Goal: Information Seeking & Learning: Learn about a topic

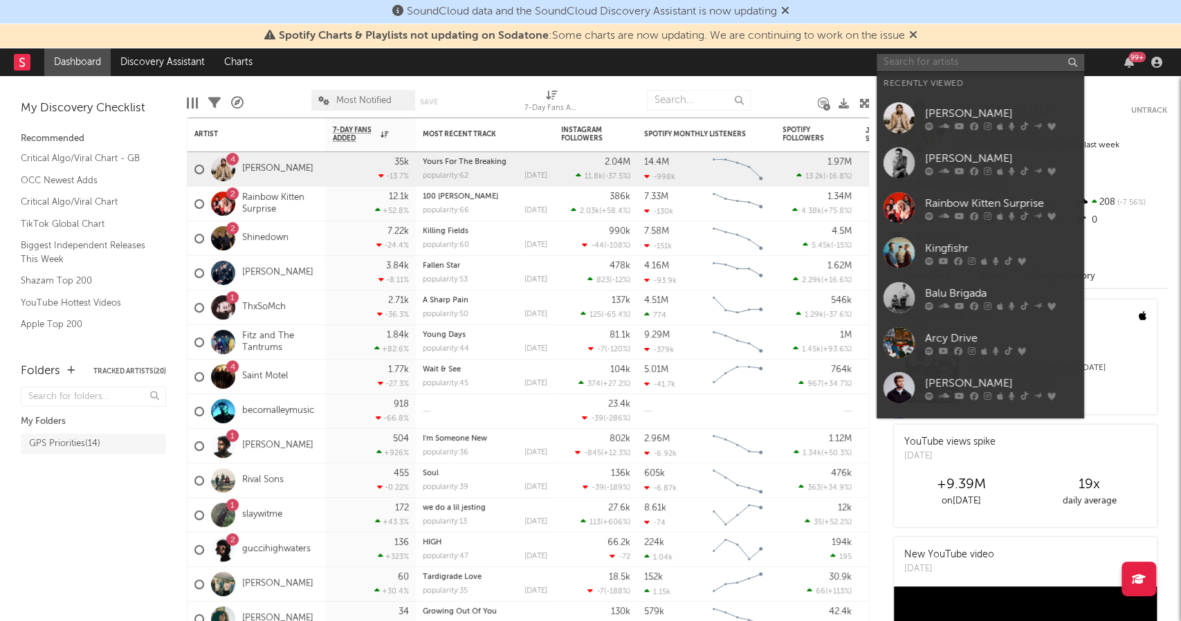
click at [953, 64] on input "text" at bounding box center [980, 62] width 208 height 17
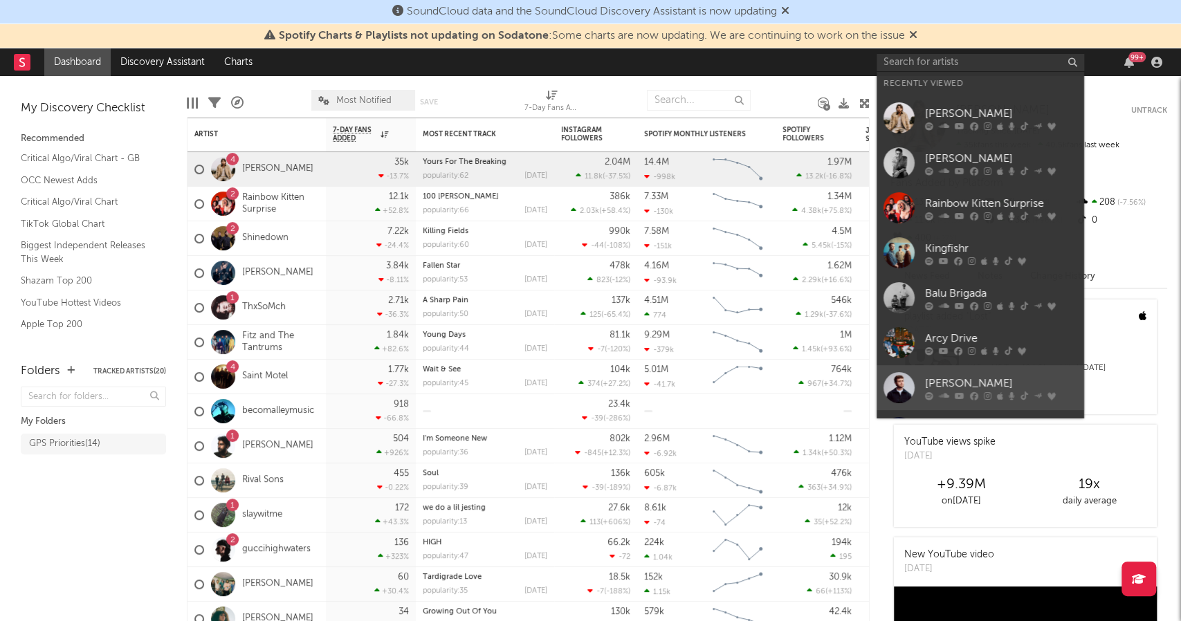
click at [957, 381] on div "[PERSON_NAME]" at bounding box center [1001, 384] width 152 height 17
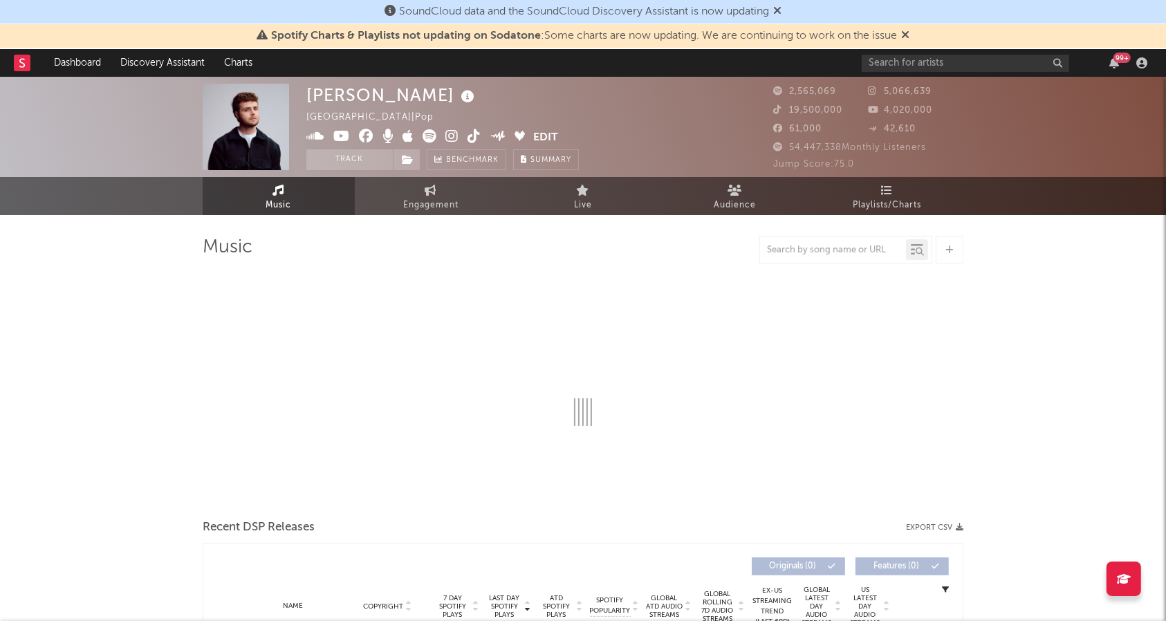
select select "6m"
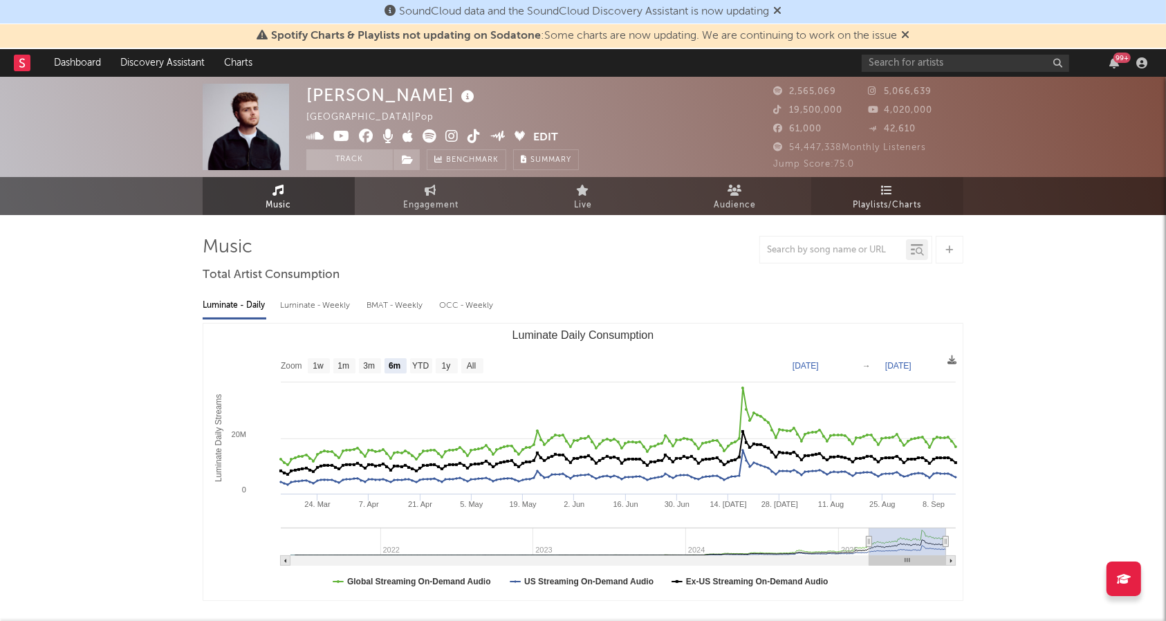
click at [891, 197] on span "Playlists/Charts" at bounding box center [888, 205] width 68 height 17
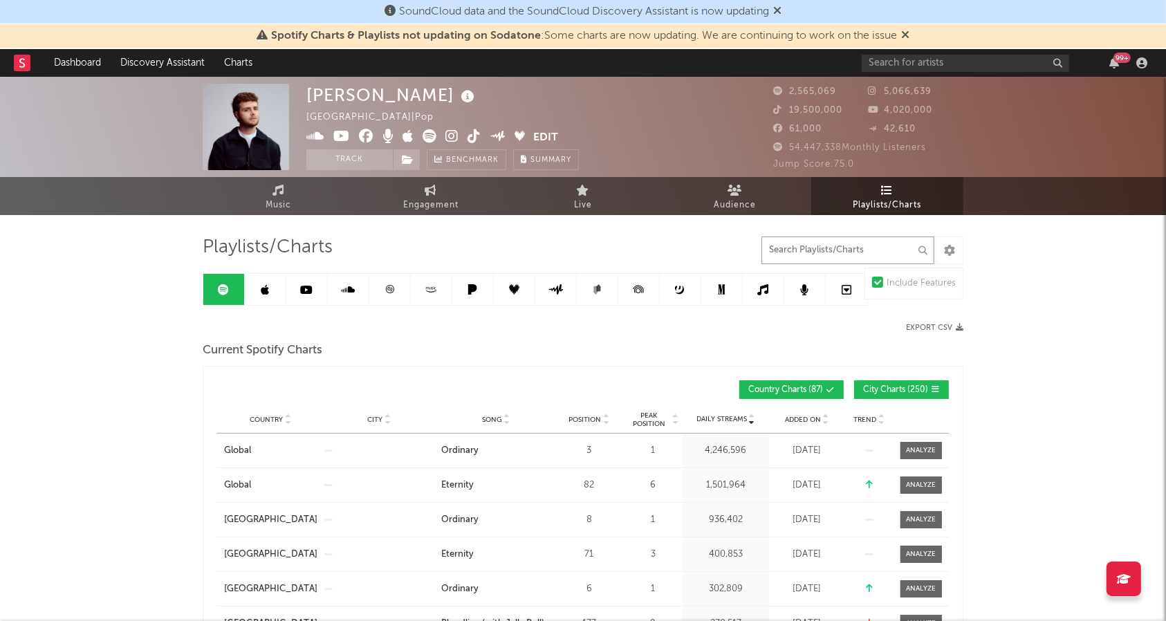
click at [887, 253] on input "text" at bounding box center [848, 251] width 173 height 28
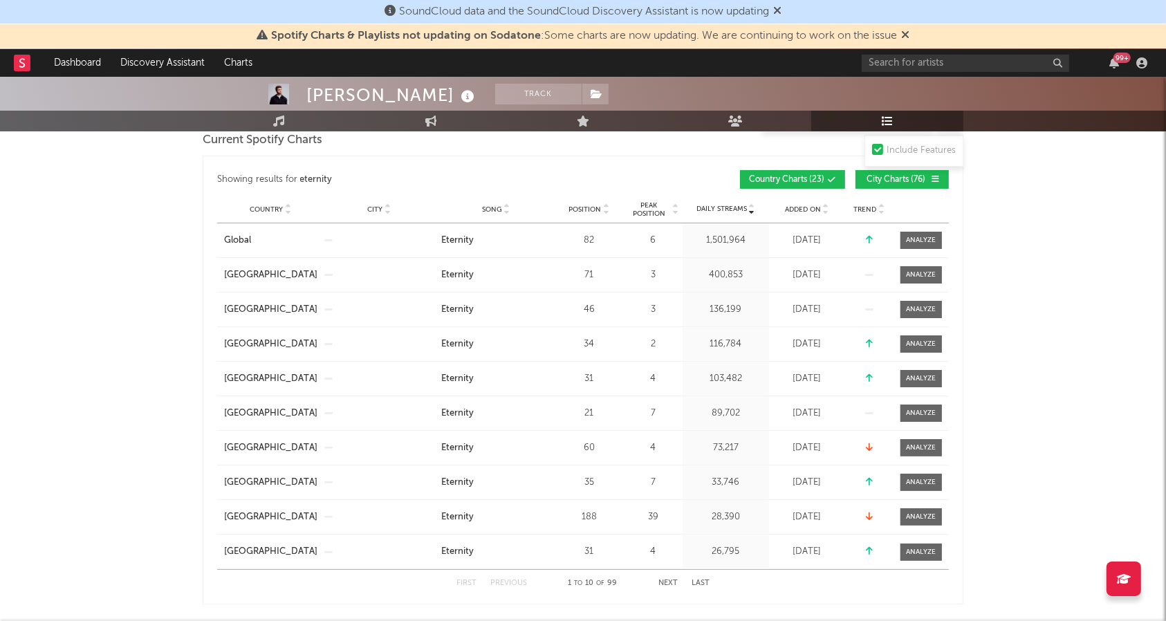
scroll to position [201, 0]
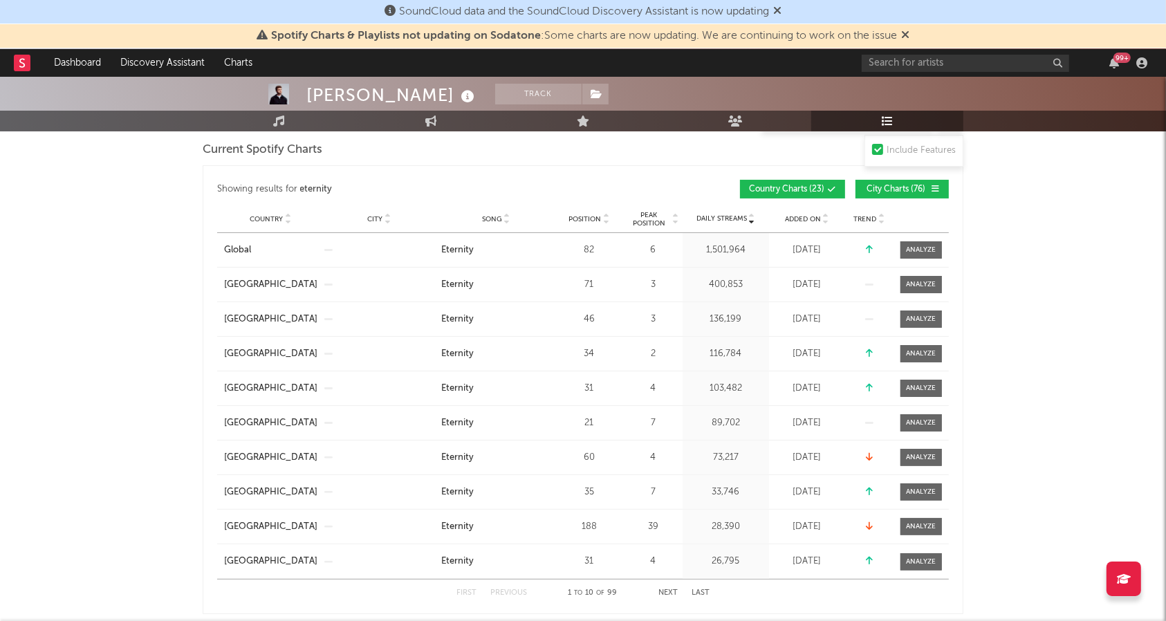
type input "eternity"
click at [899, 178] on div "Showing results for eternity Country City Song Position Peak Position Added On …" at bounding box center [583, 189] width 732 height 33
click at [899, 181] on button "City Charts ( 76 )" at bounding box center [902, 189] width 93 height 19
click at [946, 248] on div at bounding box center [921, 249] width 55 height 17
click at [932, 250] on div at bounding box center [922, 250] width 30 height 10
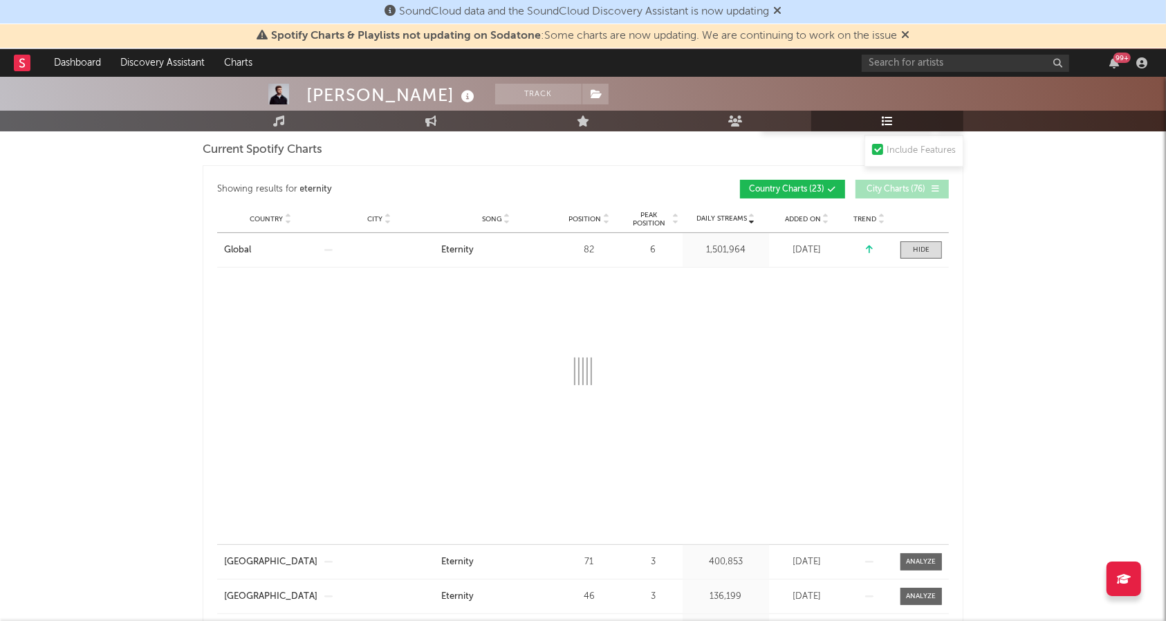
select select "1w"
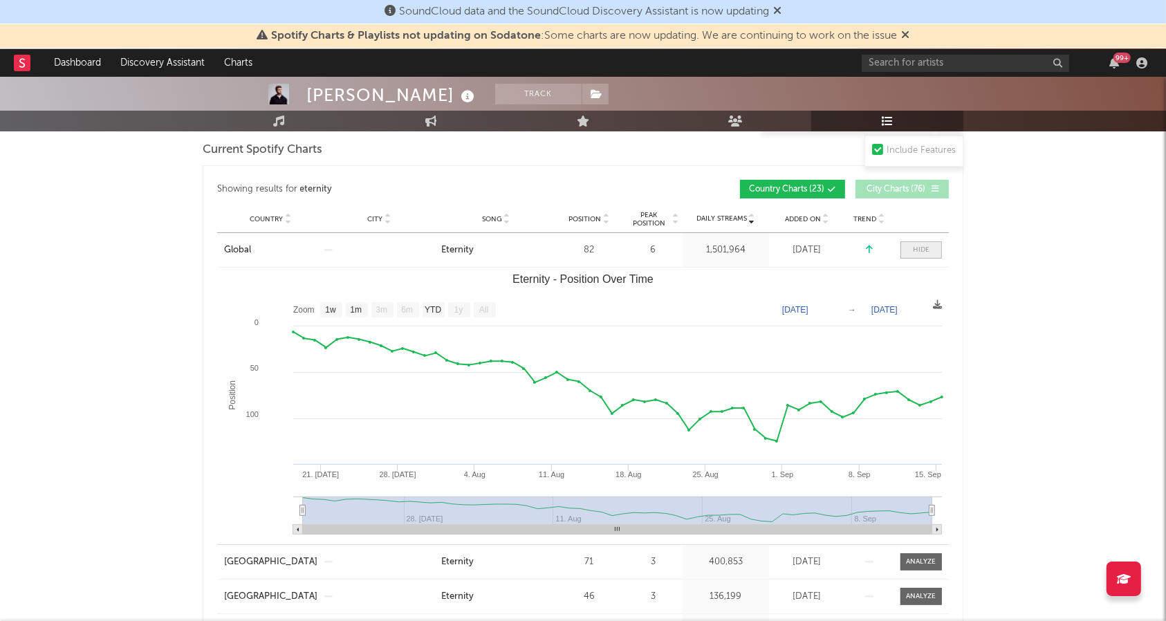
click at [920, 249] on div at bounding box center [921, 250] width 17 height 10
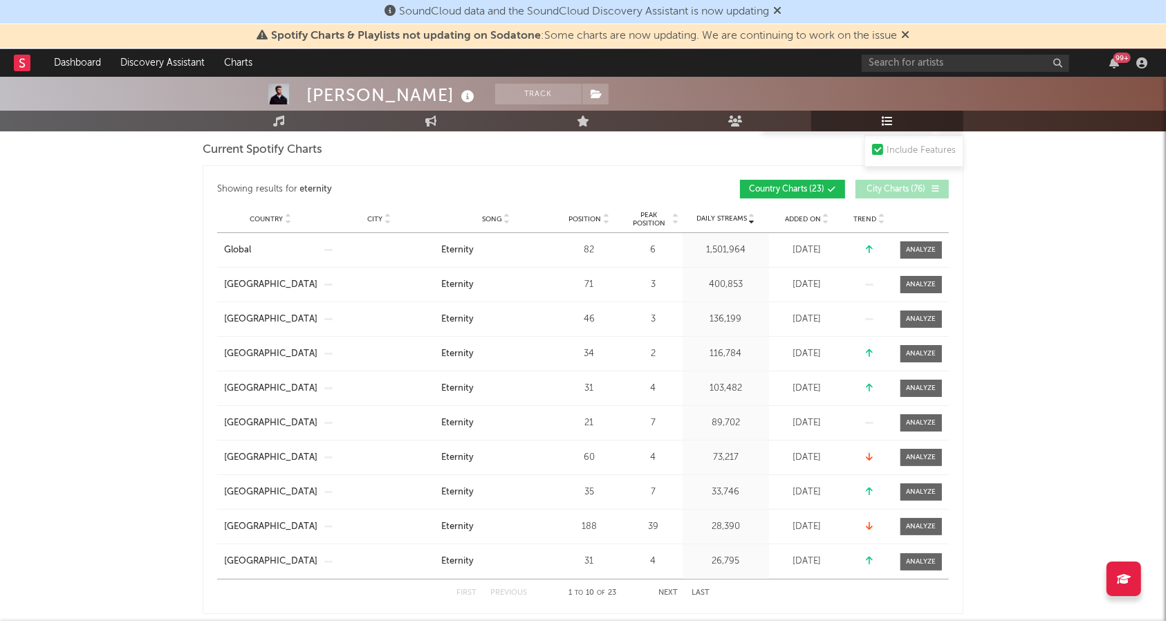
click at [585, 221] on span "Position" at bounding box center [585, 219] width 33 height 8
click at [934, 252] on div at bounding box center [922, 250] width 30 height 10
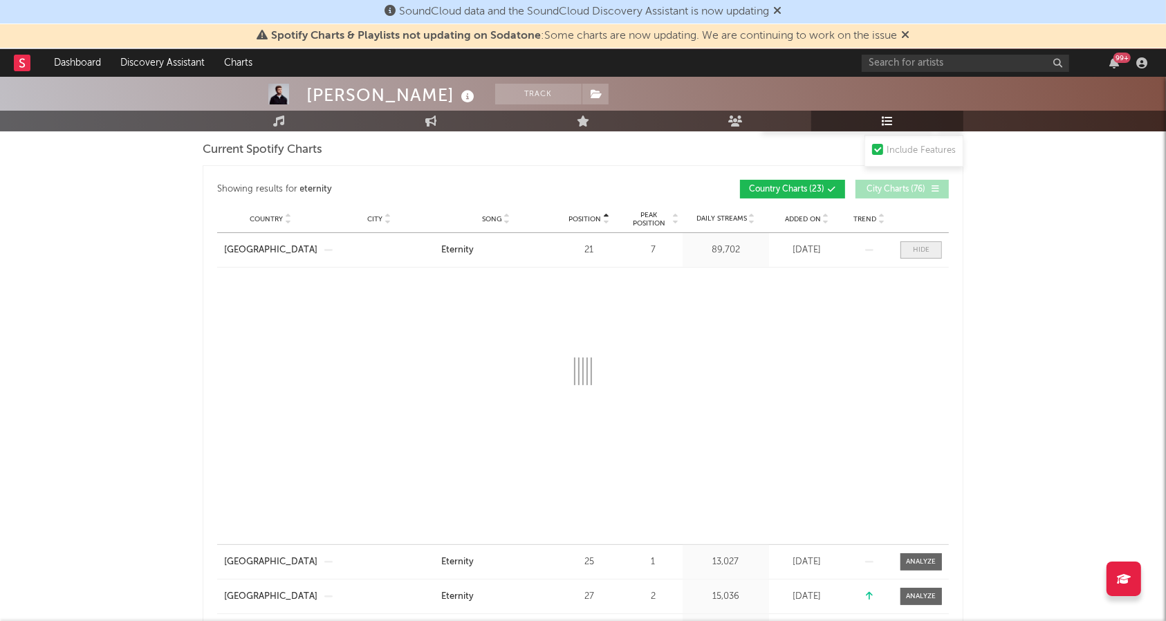
select select "1w"
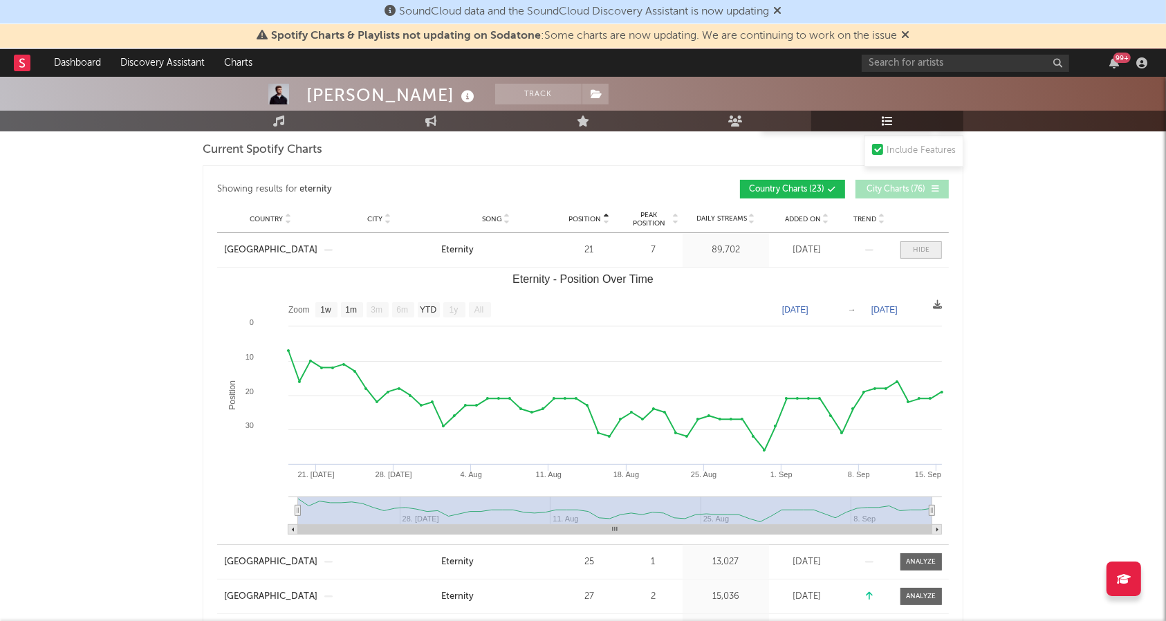
click at [924, 246] on div at bounding box center [921, 250] width 17 height 10
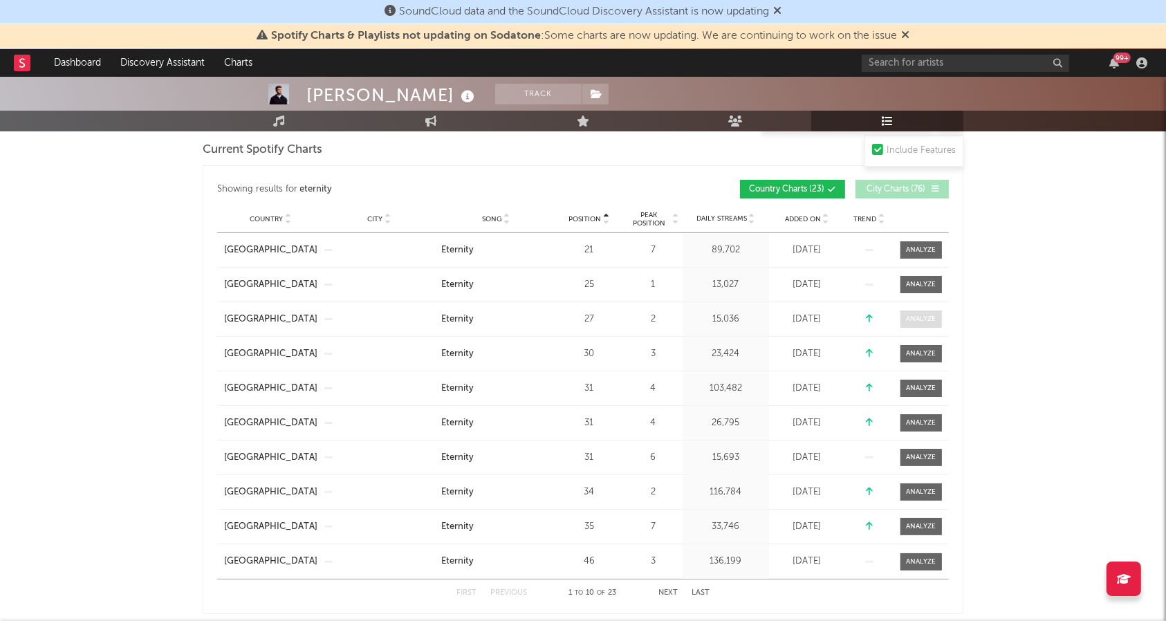
click at [923, 324] on span at bounding box center [922, 319] width 42 height 17
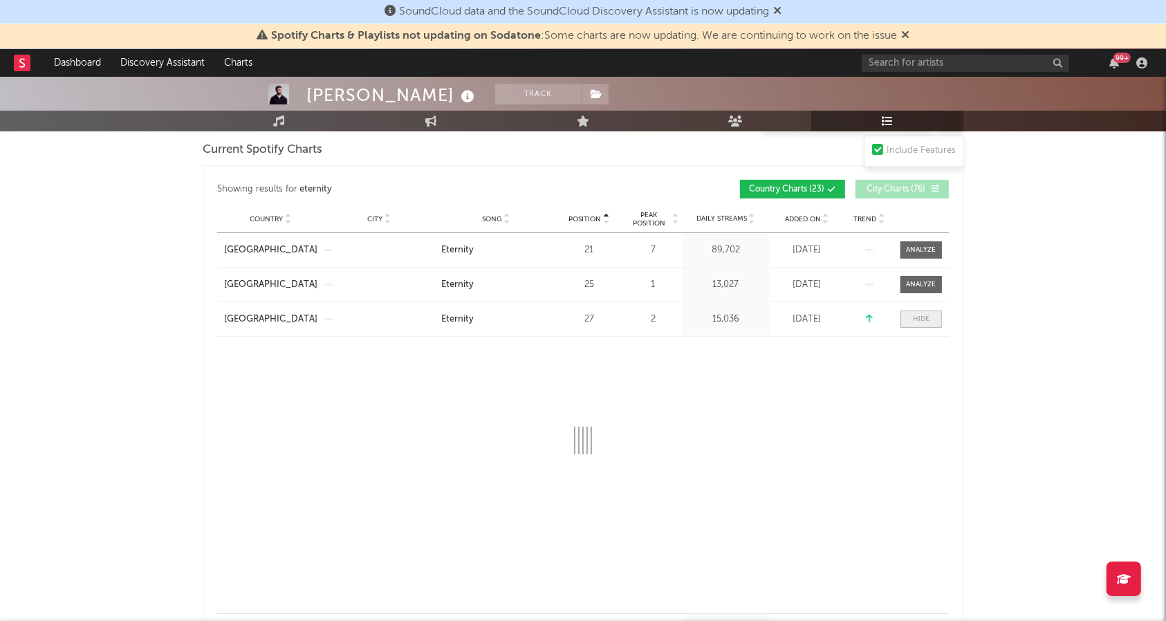
select select "1w"
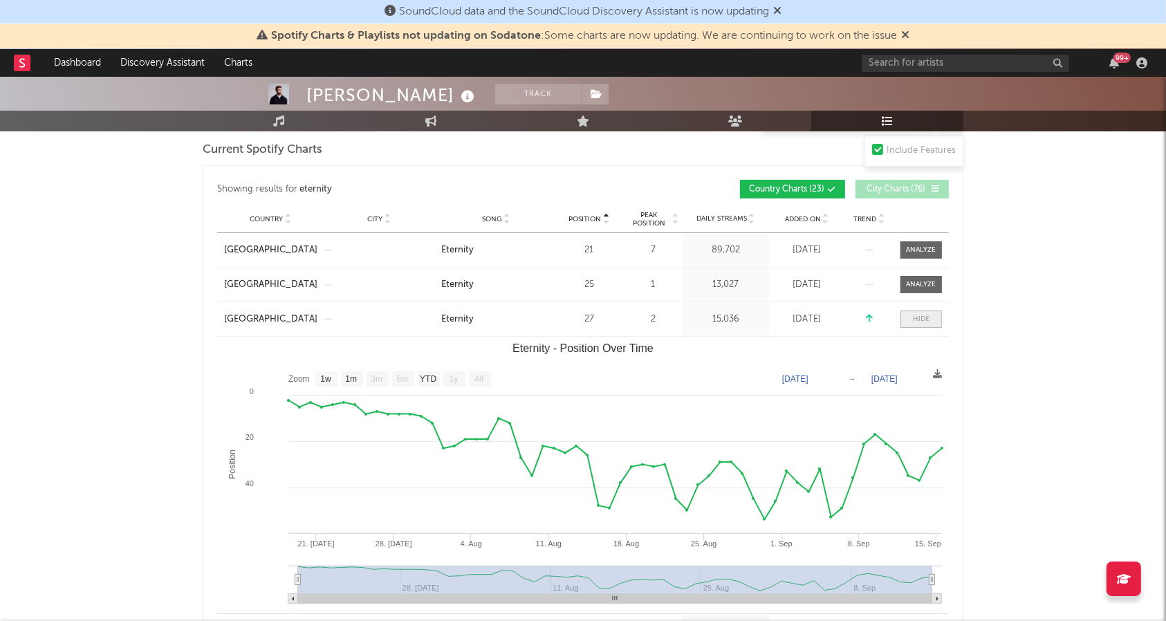
click at [922, 322] on div at bounding box center [921, 319] width 17 height 10
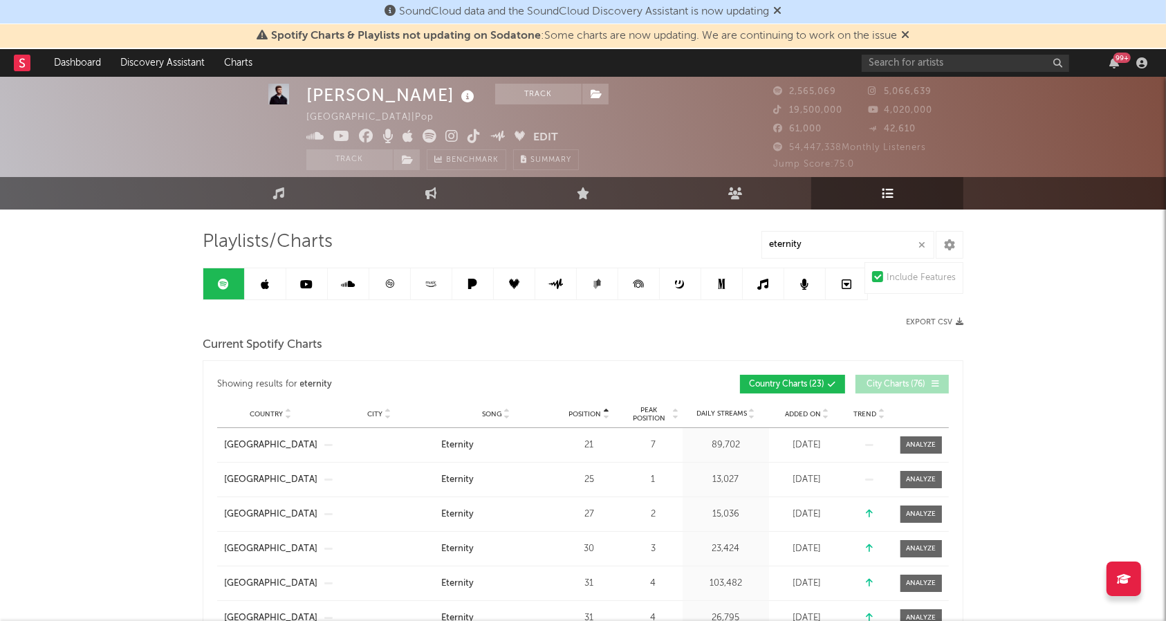
scroll to position [12, 0]
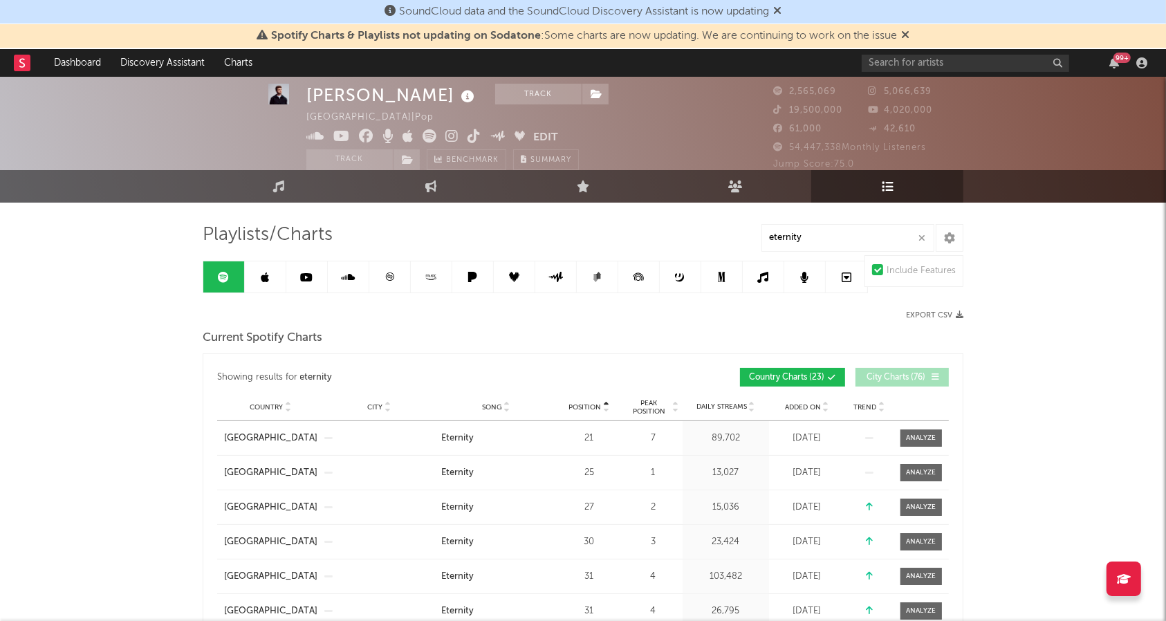
click at [397, 279] on link at bounding box center [390, 276] width 42 height 31
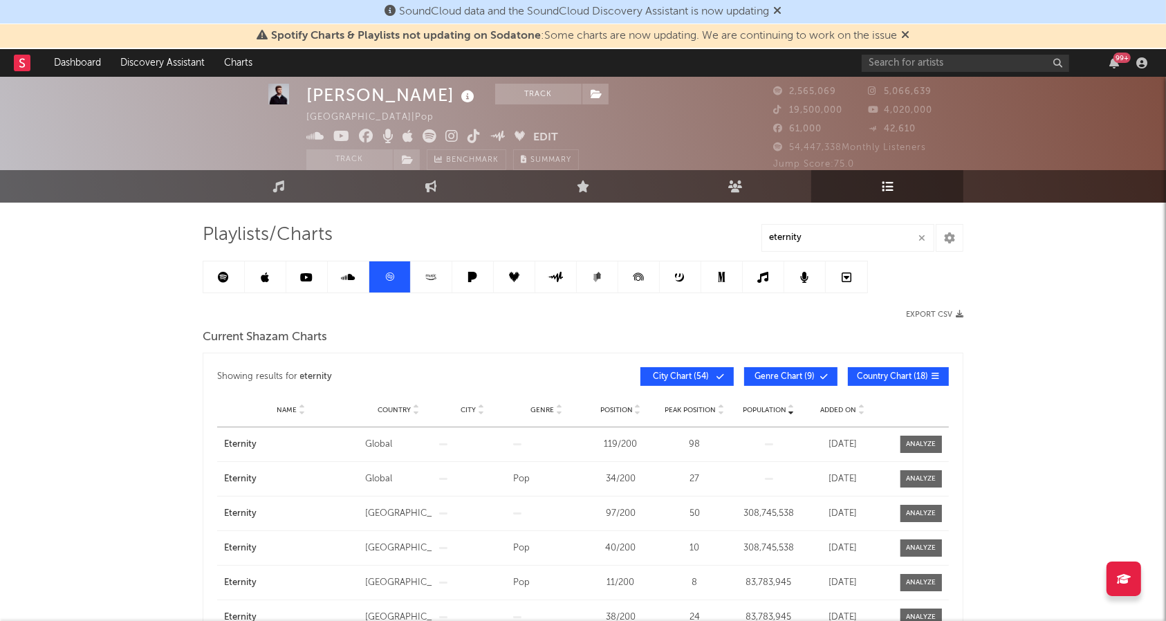
click at [819, 375] on button "Genre Chart ( 9 )" at bounding box center [790, 376] width 93 height 19
click at [699, 373] on span "City Chart ( 54 )" at bounding box center [682, 377] width 64 height 8
click at [698, 360] on div "Showing results for eternity Population Name Country City Genre Position Peak P…" at bounding box center [583, 376] width 732 height 33
click at [686, 373] on span "City Chart ( 54 )" at bounding box center [682, 377] width 64 height 8
click at [679, 367] on button "City Chart ( 54 )" at bounding box center [687, 376] width 93 height 19
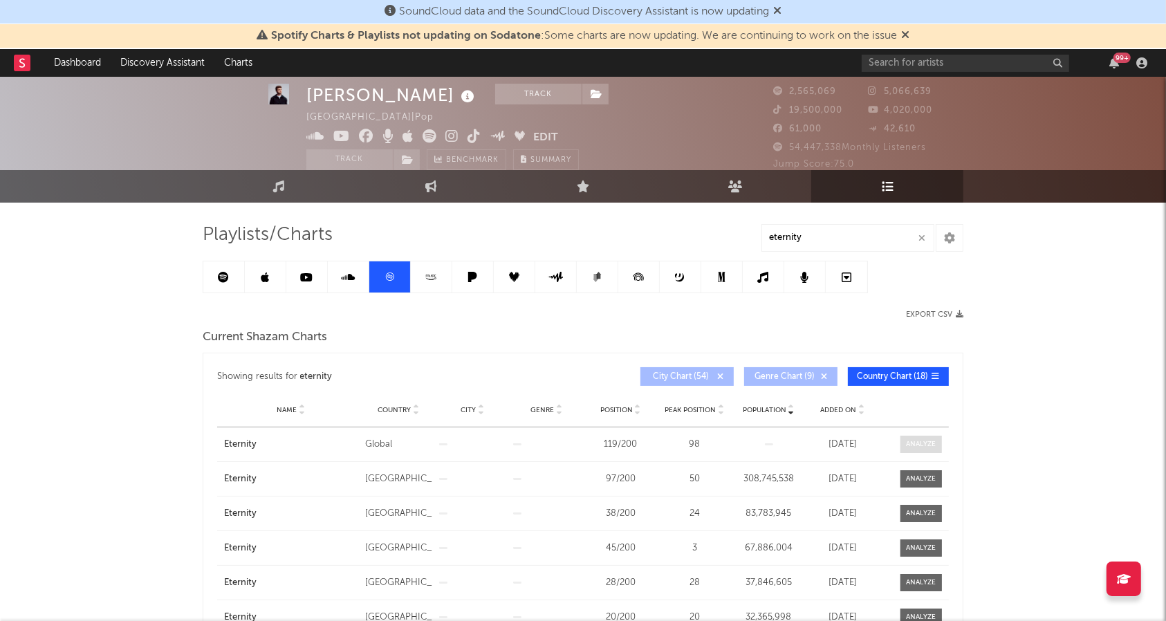
click at [925, 440] on div at bounding box center [922, 444] width 30 height 10
select select "All"
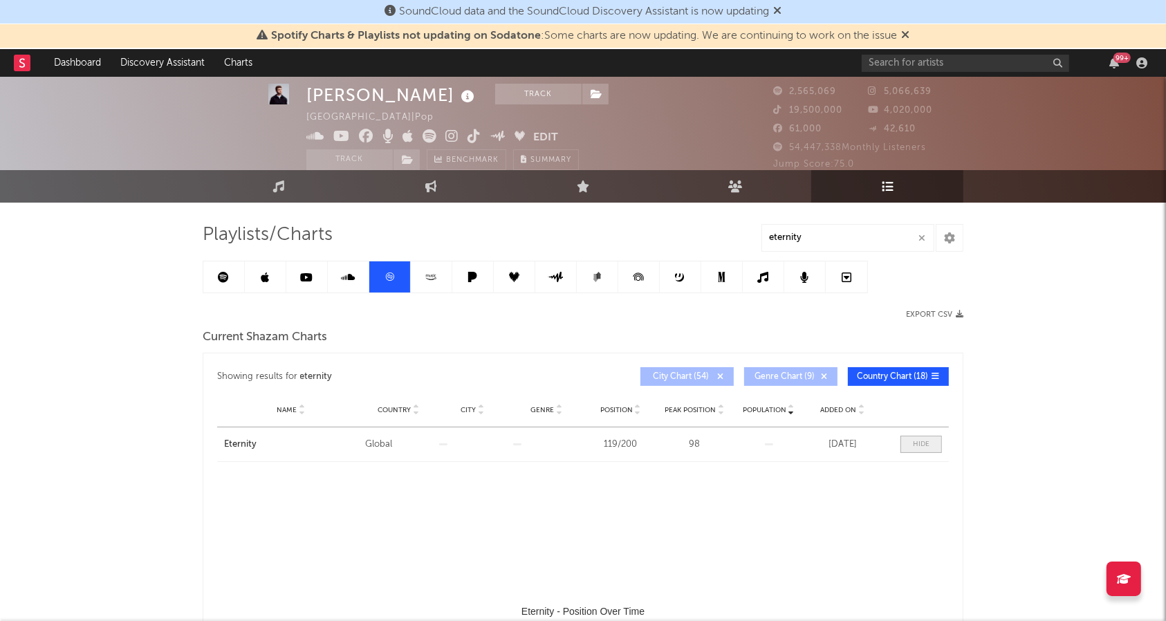
select select "1w"
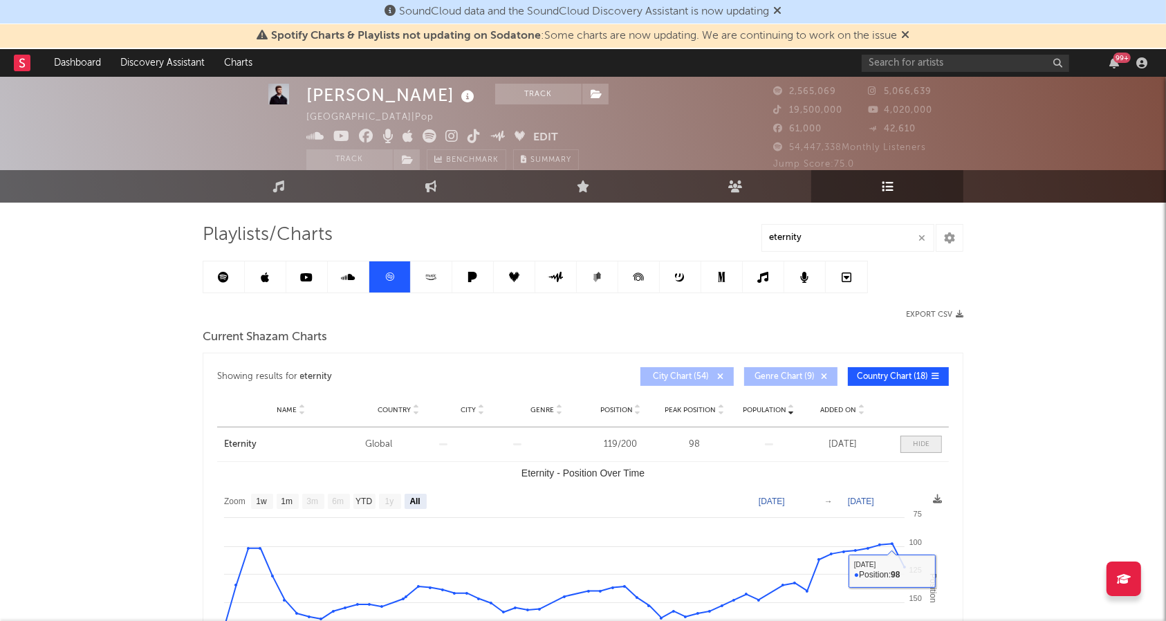
click at [920, 436] on span at bounding box center [922, 444] width 42 height 17
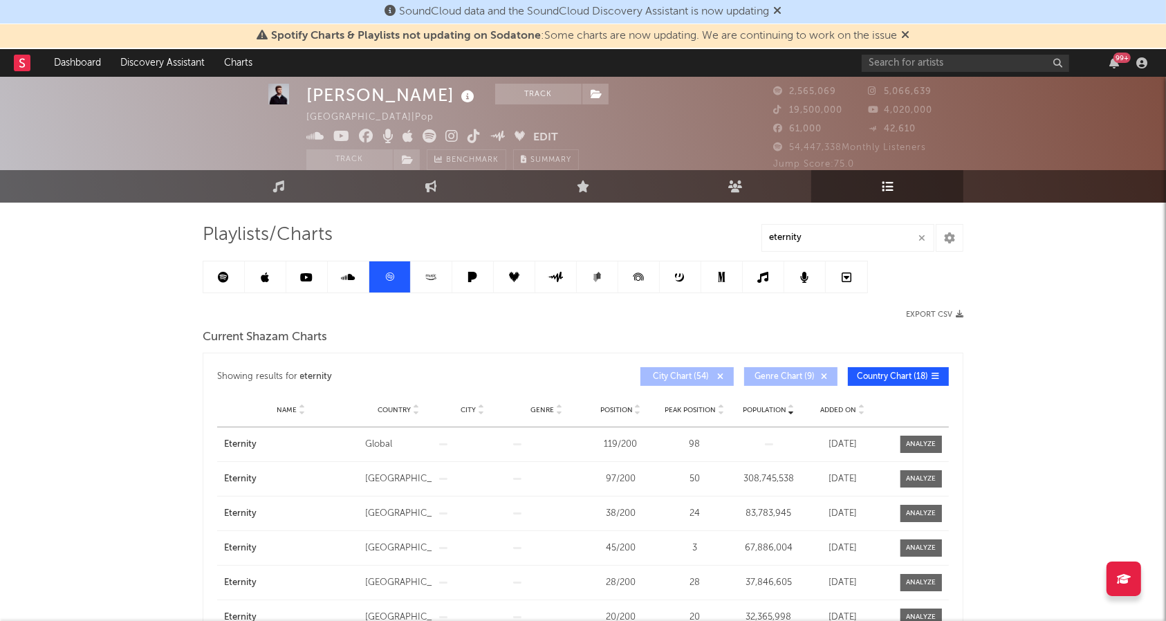
click at [610, 283] on link at bounding box center [598, 276] width 42 height 31
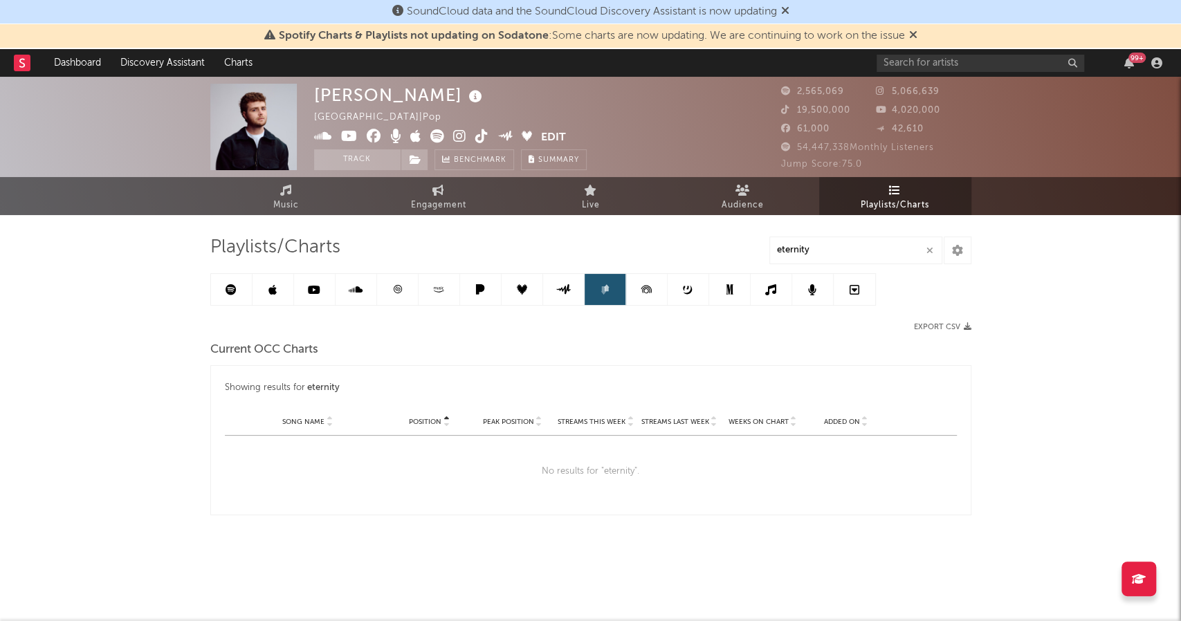
click at [1074, 368] on div "[PERSON_NAME] [GEOGRAPHIC_DATA] | Pop Edit Track Benchmark Summary 2,565,069 5,…" at bounding box center [590, 338] width 1181 height 522
click at [1058, 374] on div "[PERSON_NAME] [GEOGRAPHIC_DATA] | Pop Edit Track Benchmark Summary 2,565,069 5,…" at bounding box center [590, 338] width 1181 height 522
click at [730, 287] on icon at bounding box center [729, 289] width 7 height 10
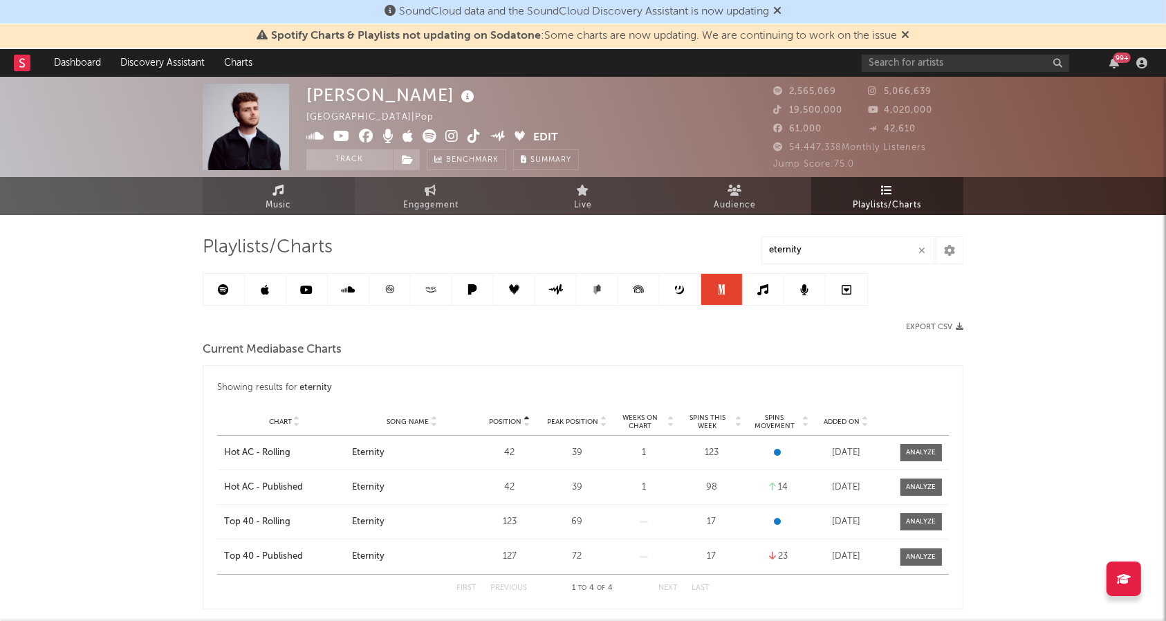
click at [299, 209] on link "Music" at bounding box center [279, 196] width 152 height 38
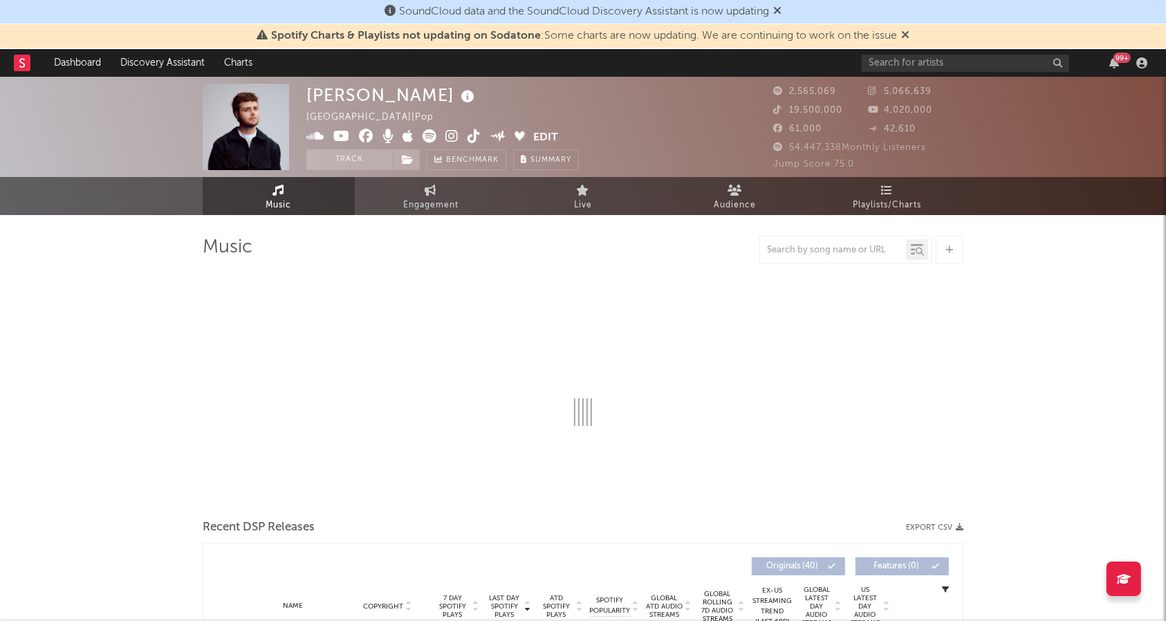
select select "6m"
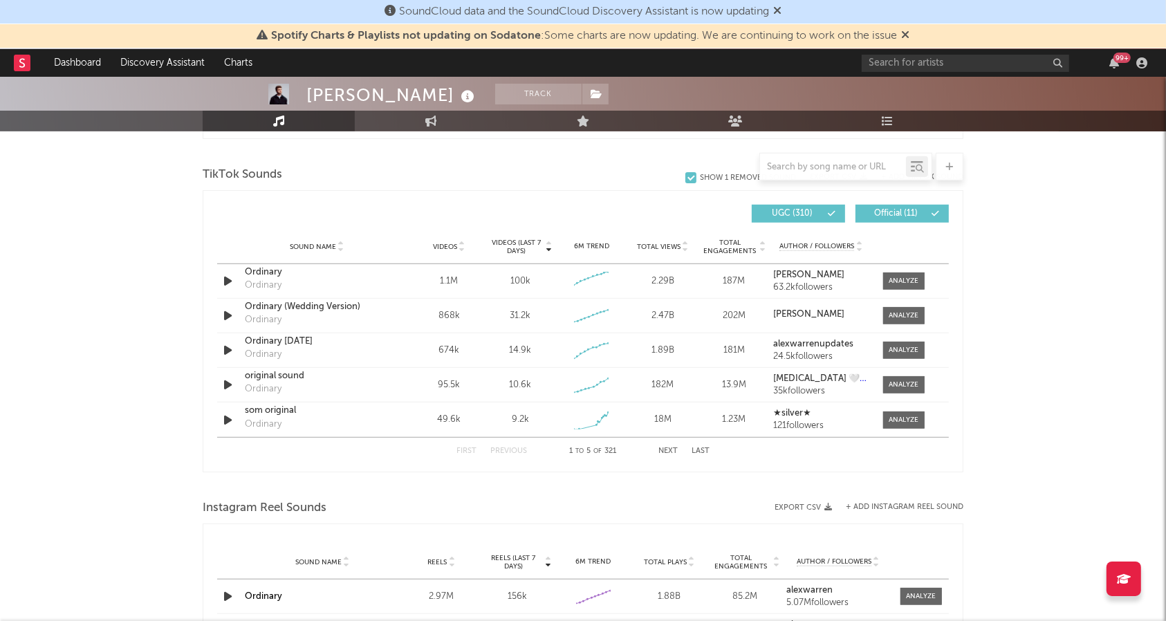
scroll to position [918, 0]
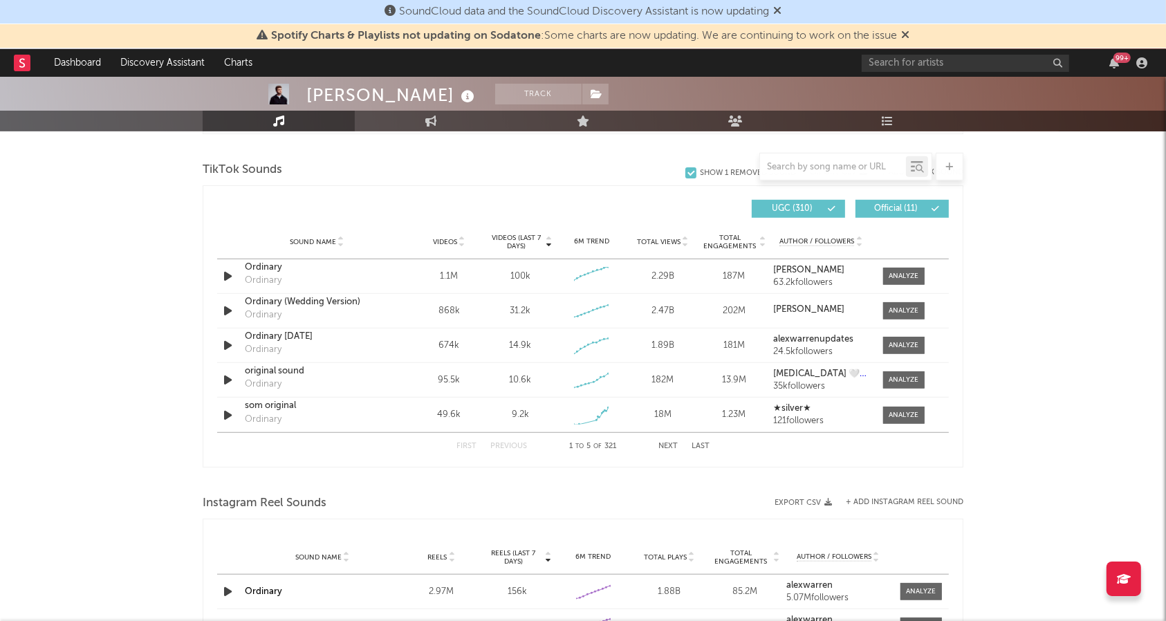
click at [1013, 343] on div "[PERSON_NAME] Track [GEOGRAPHIC_DATA] | Pop Edit Track Benchmark Summary 2,565,…" at bounding box center [583, 204] width 1166 height 2090
click at [855, 165] on input "text" at bounding box center [833, 167] width 146 height 11
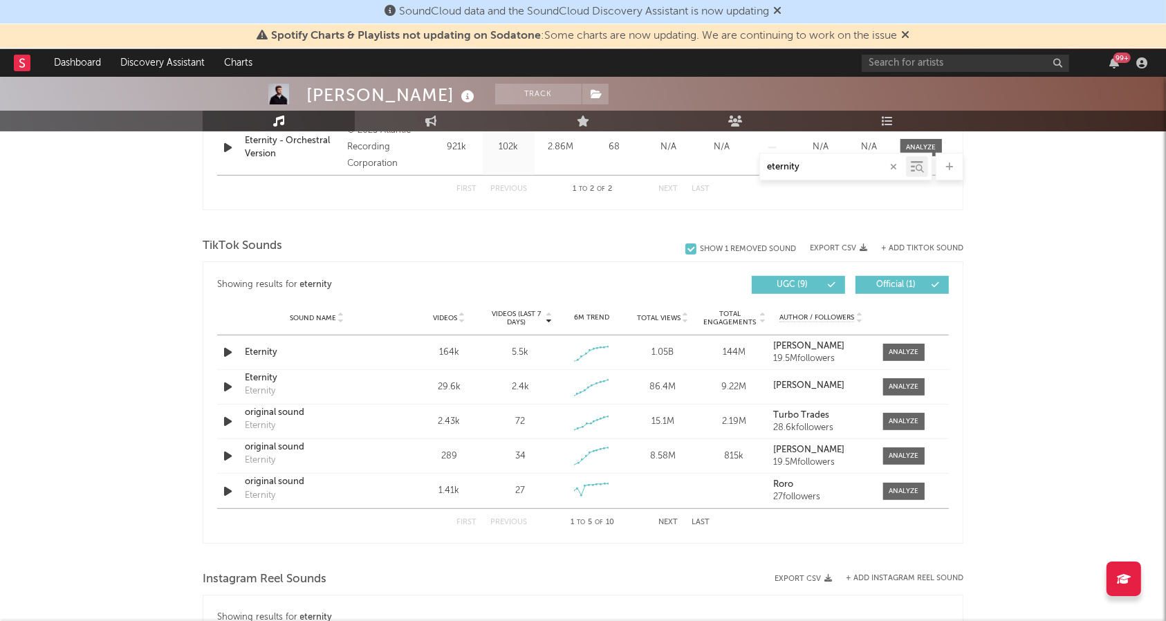
scroll to position [679, 0]
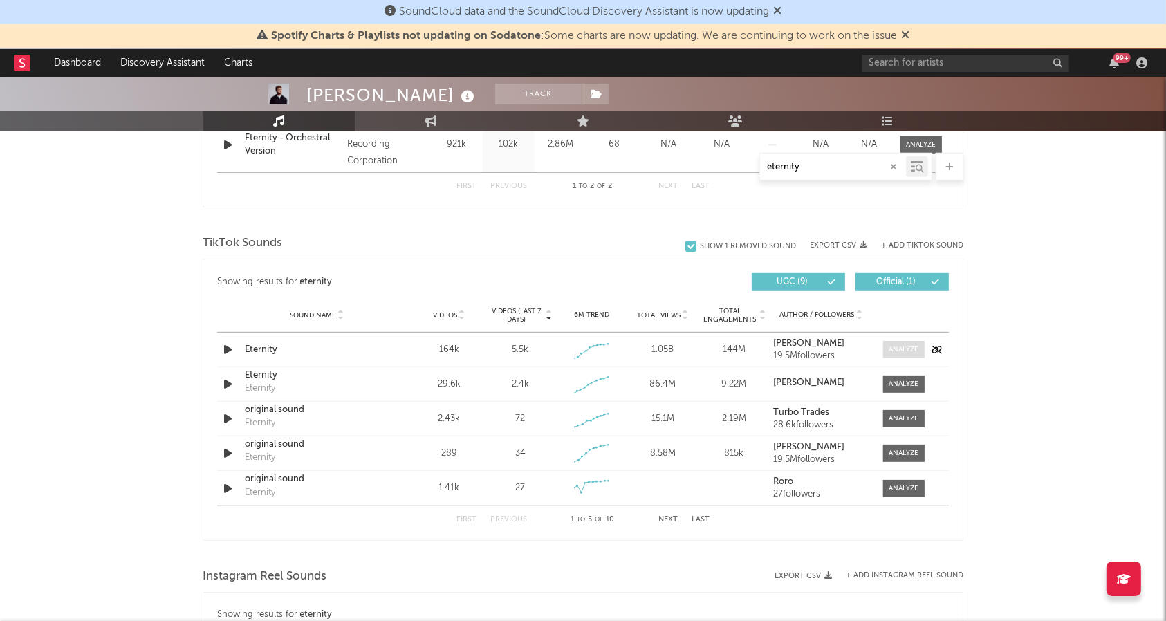
type input "eternity"
click at [905, 349] on div at bounding box center [905, 349] width 30 height 10
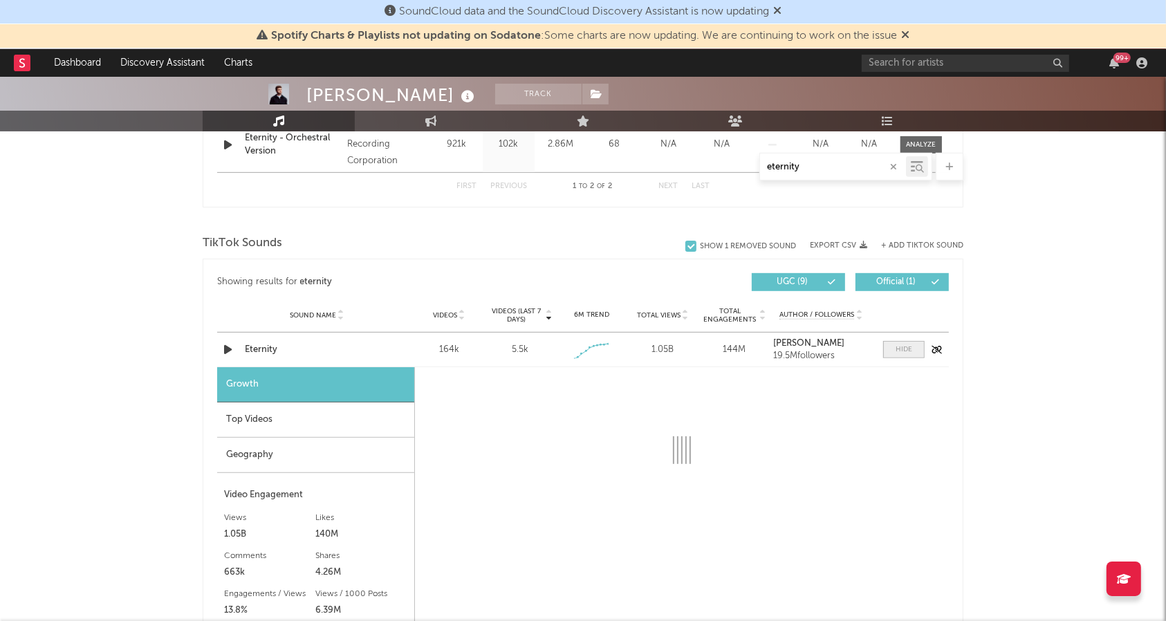
select select "1w"
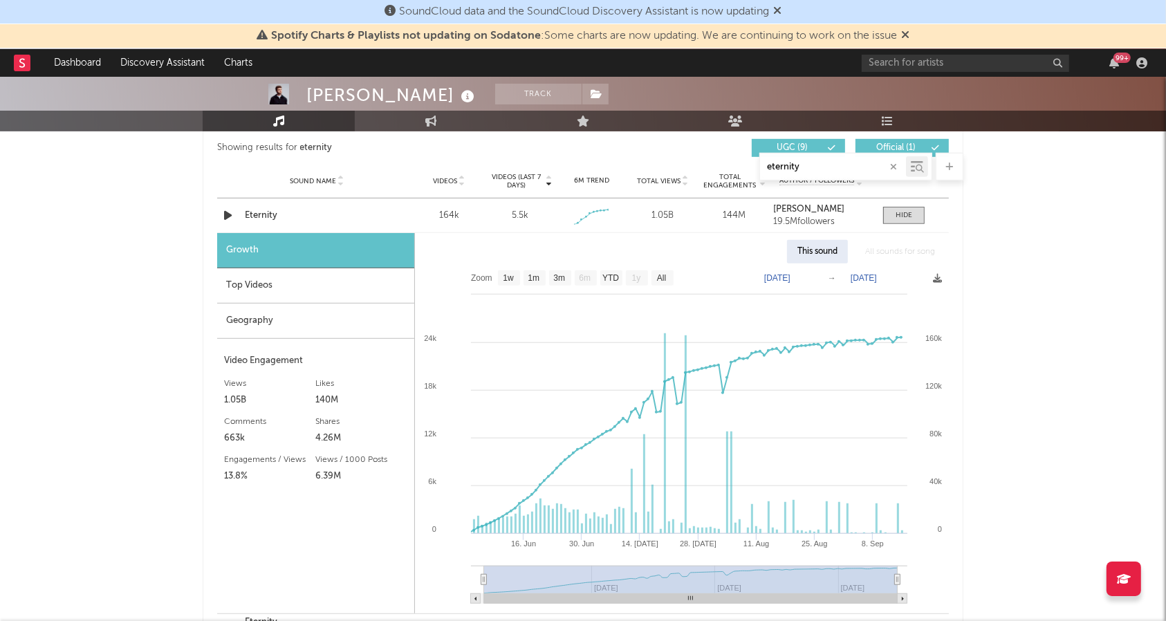
scroll to position [775, 0]
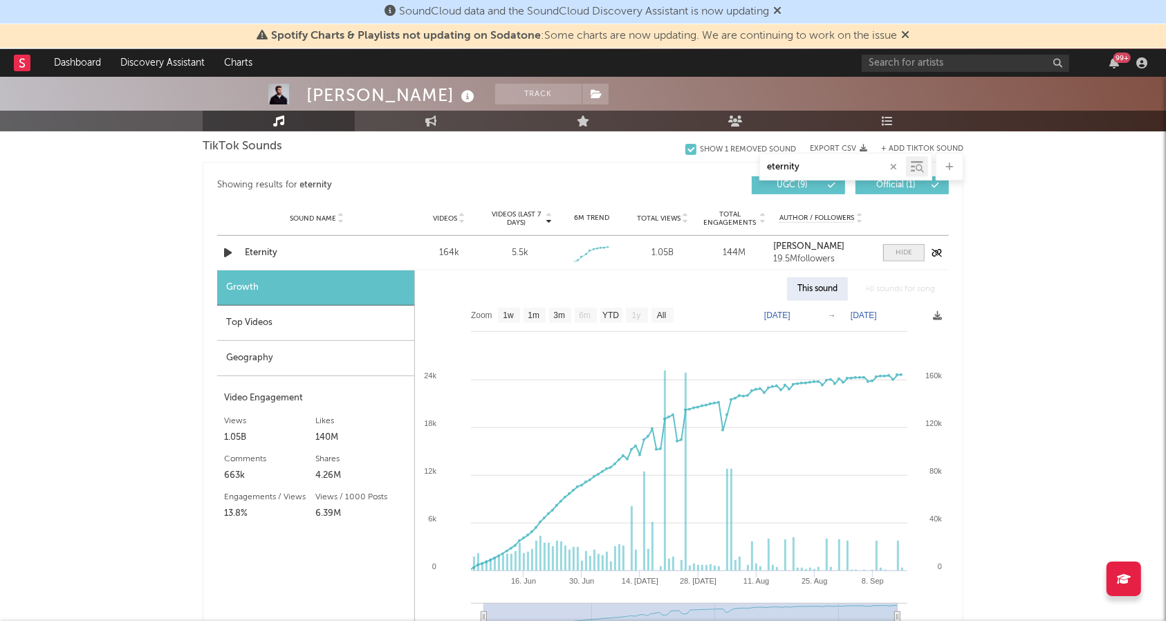
click at [896, 246] on span at bounding box center [904, 252] width 42 height 17
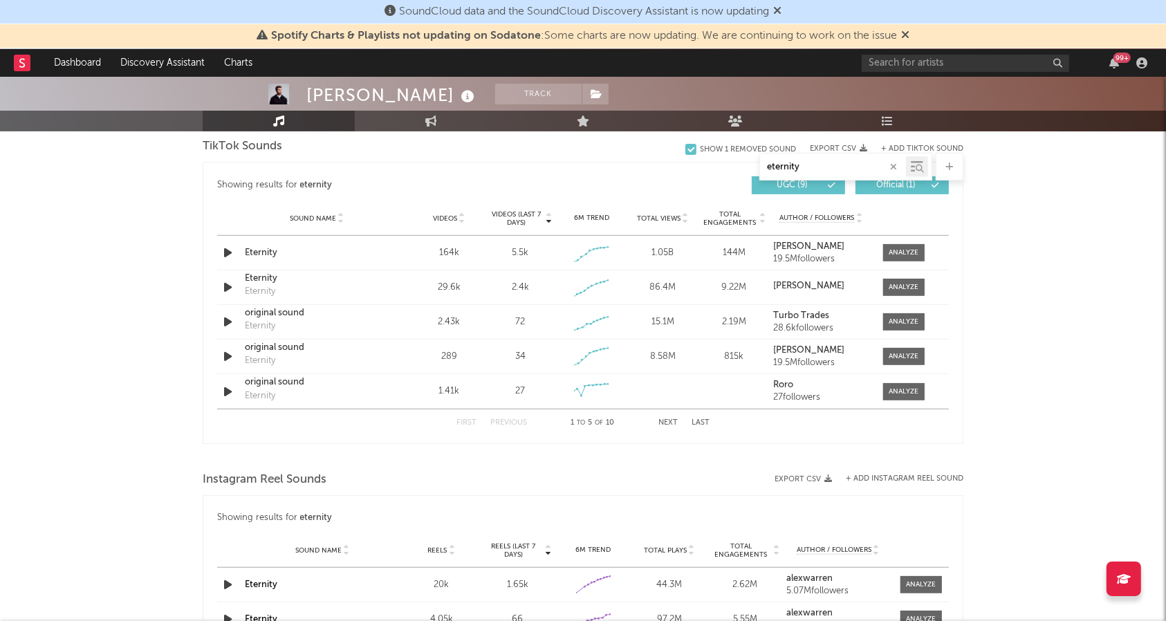
click at [685, 132] on div at bounding box center [583, 124] width 761 height 21
click at [755, 219] on span "Total Engagements" at bounding box center [730, 218] width 56 height 17
click at [917, 289] on div at bounding box center [905, 287] width 30 height 10
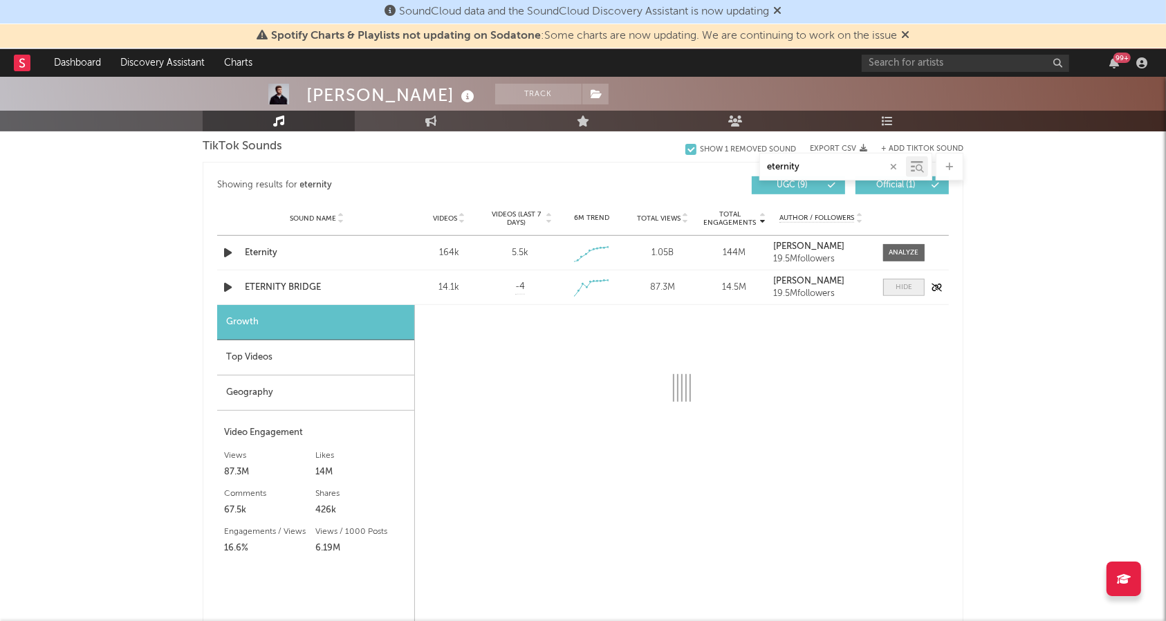
select select "1w"
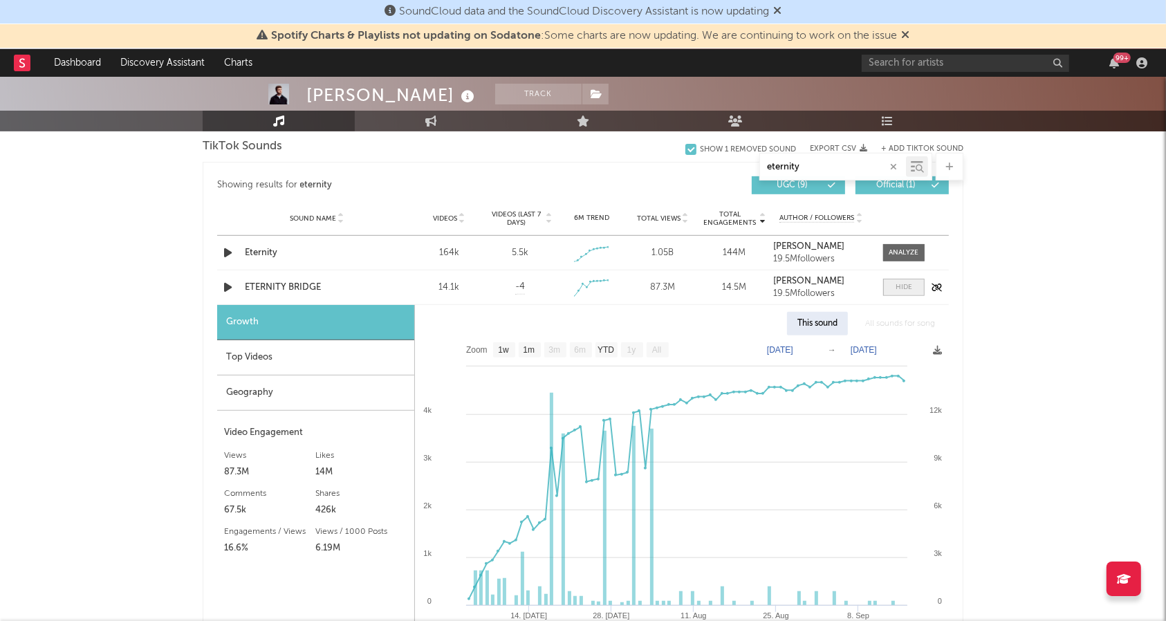
click at [917, 289] on span at bounding box center [904, 287] width 42 height 17
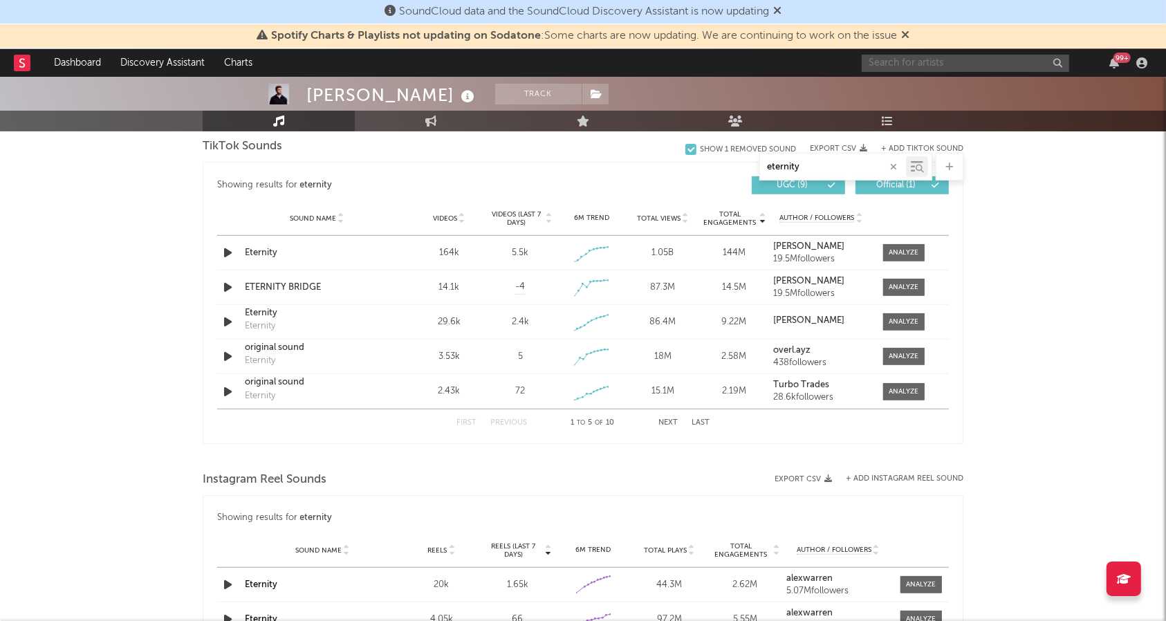
click at [948, 69] on input "text" at bounding box center [966, 63] width 208 height 17
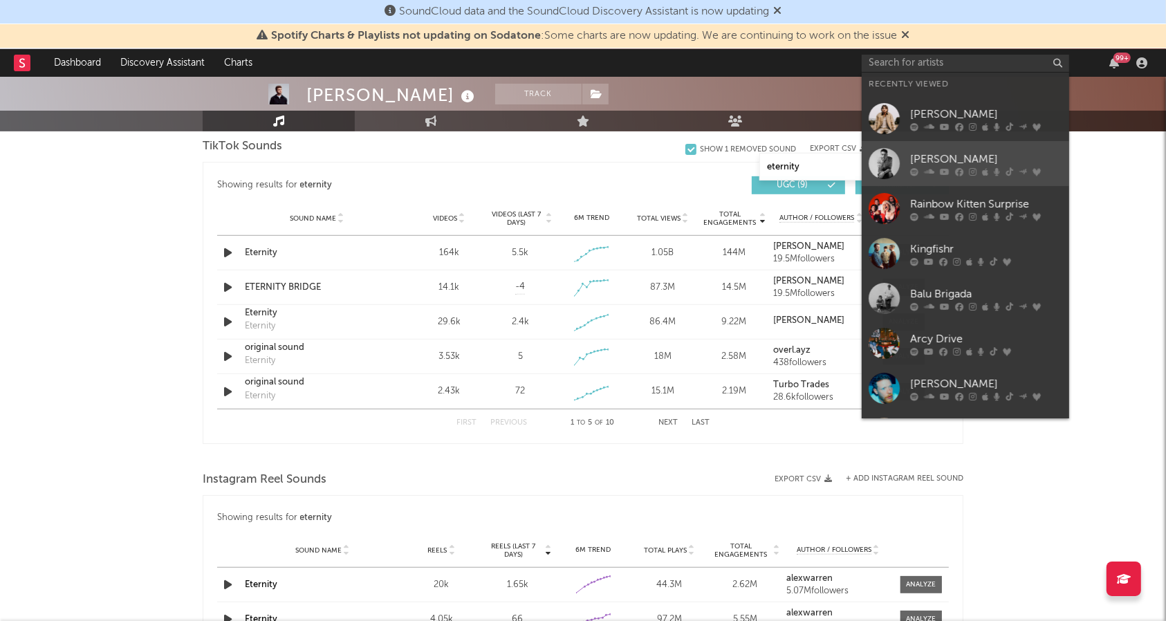
click at [957, 155] on div "[PERSON_NAME]" at bounding box center [986, 159] width 152 height 17
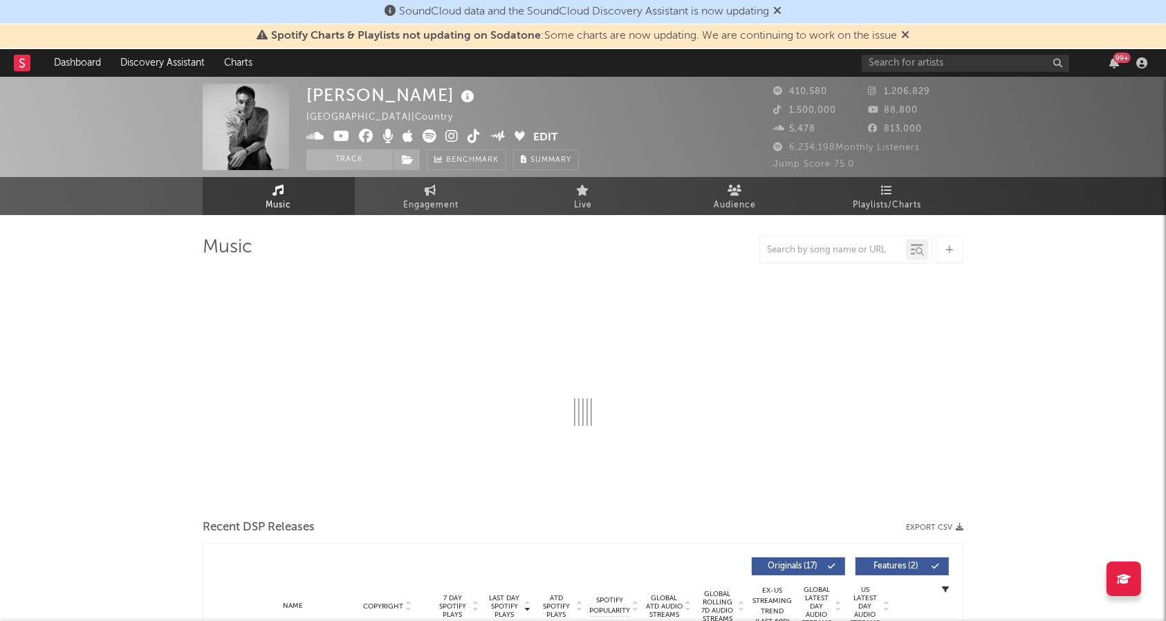
select select "6m"
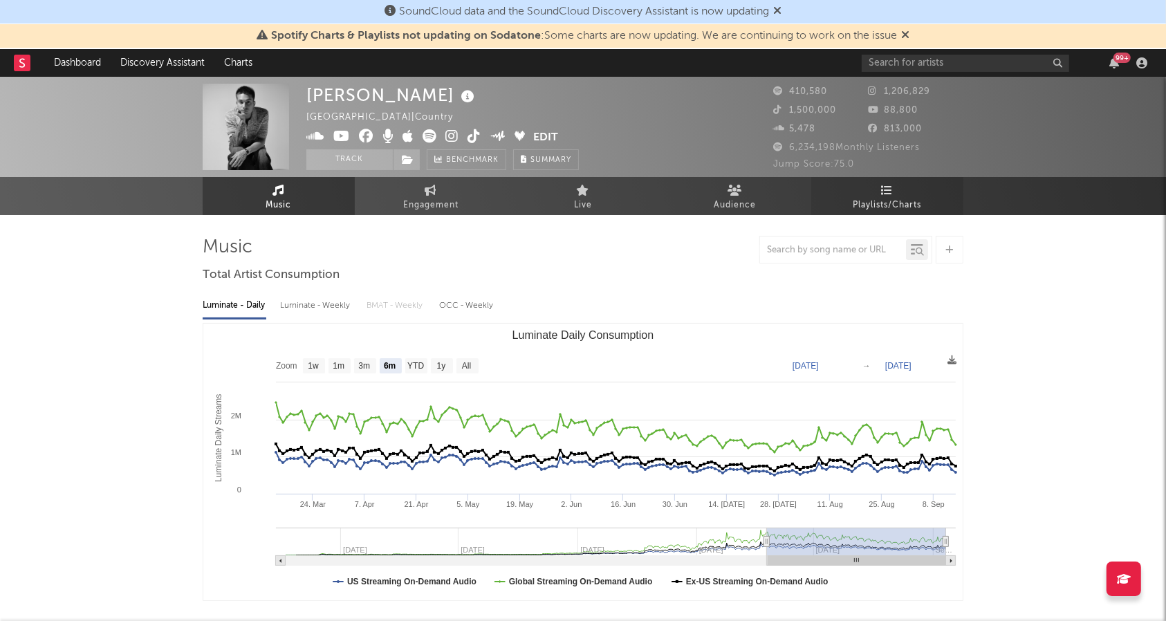
click at [899, 200] on span "Playlists/Charts" at bounding box center [888, 205] width 68 height 17
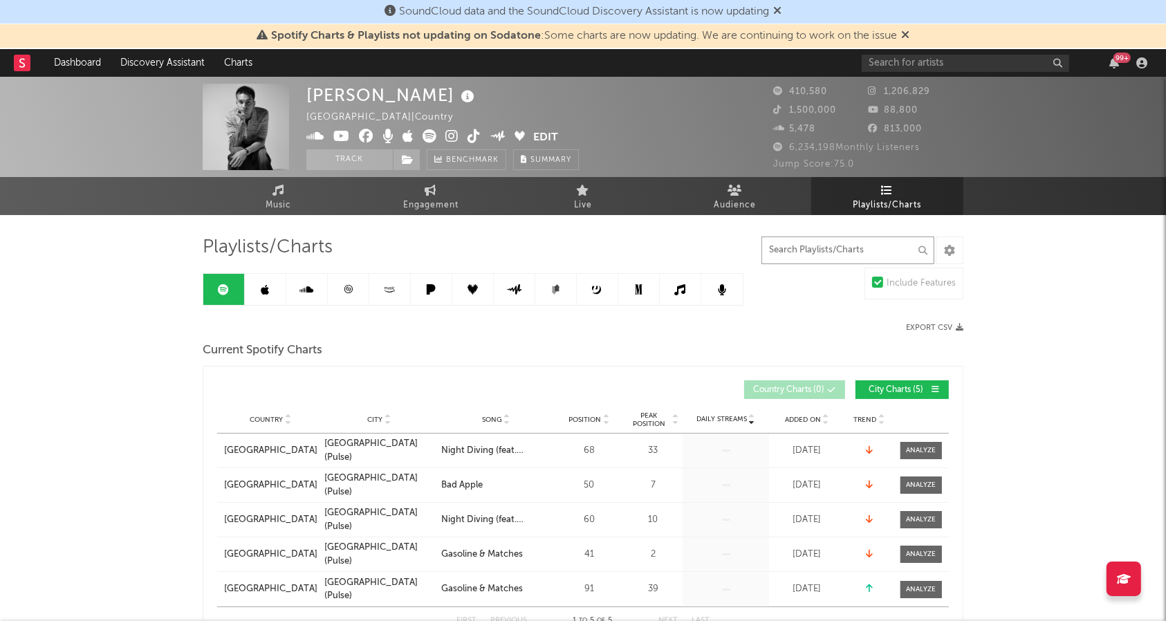
click at [809, 255] on input "text" at bounding box center [848, 251] width 173 height 28
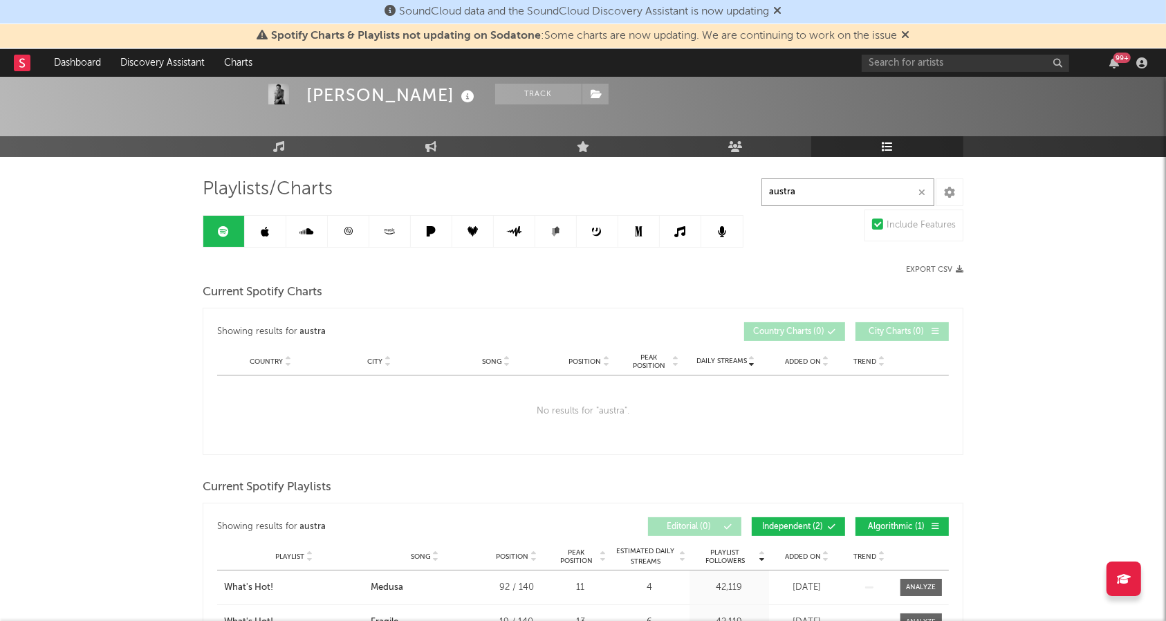
scroll to position [38, 0]
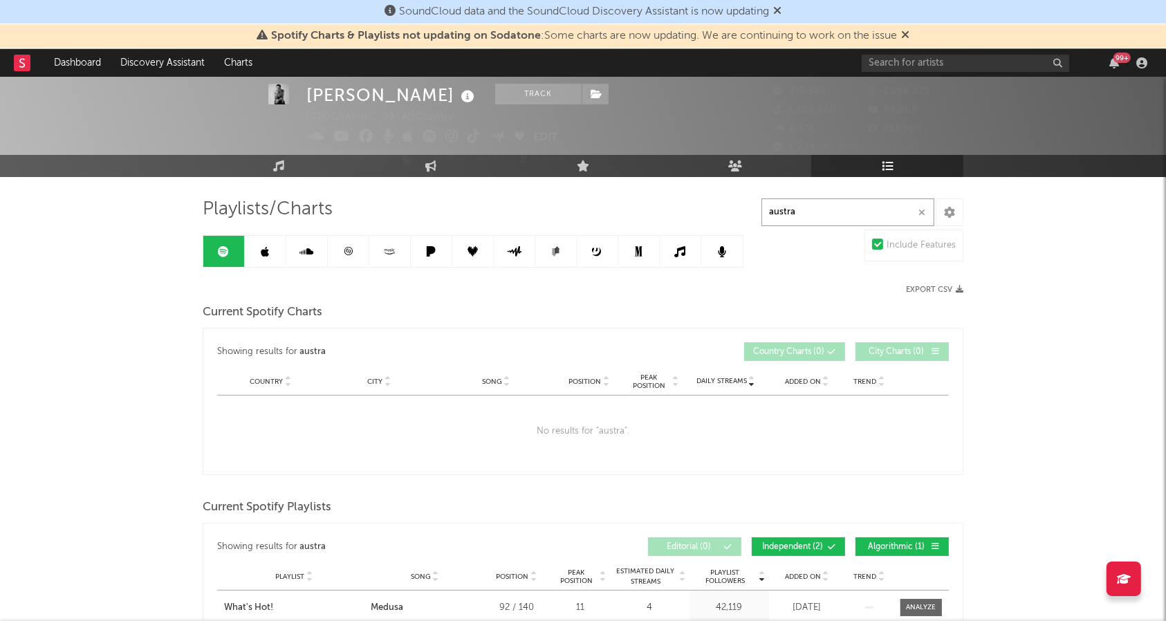
type input "austra"
click at [354, 259] on link at bounding box center [349, 251] width 42 height 31
